Goal: Transaction & Acquisition: Purchase product/service

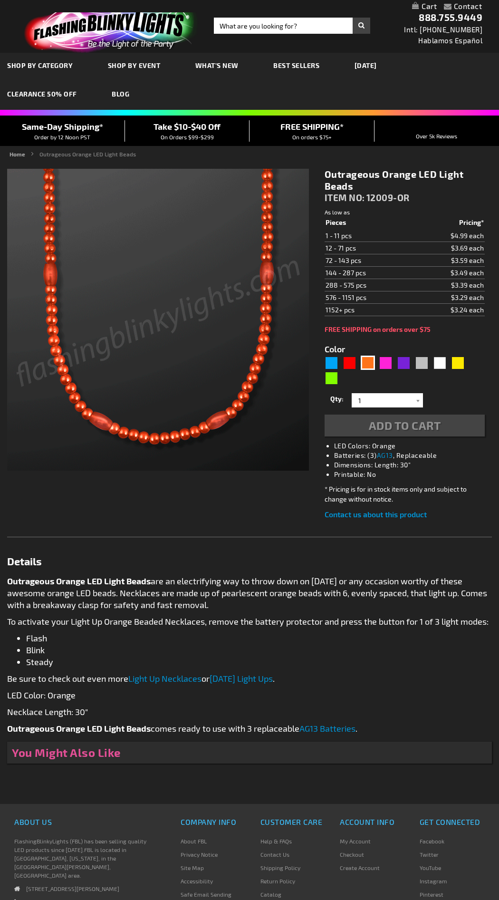
type input "5637"
